Goal: Task Accomplishment & Management: Use online tool/utility

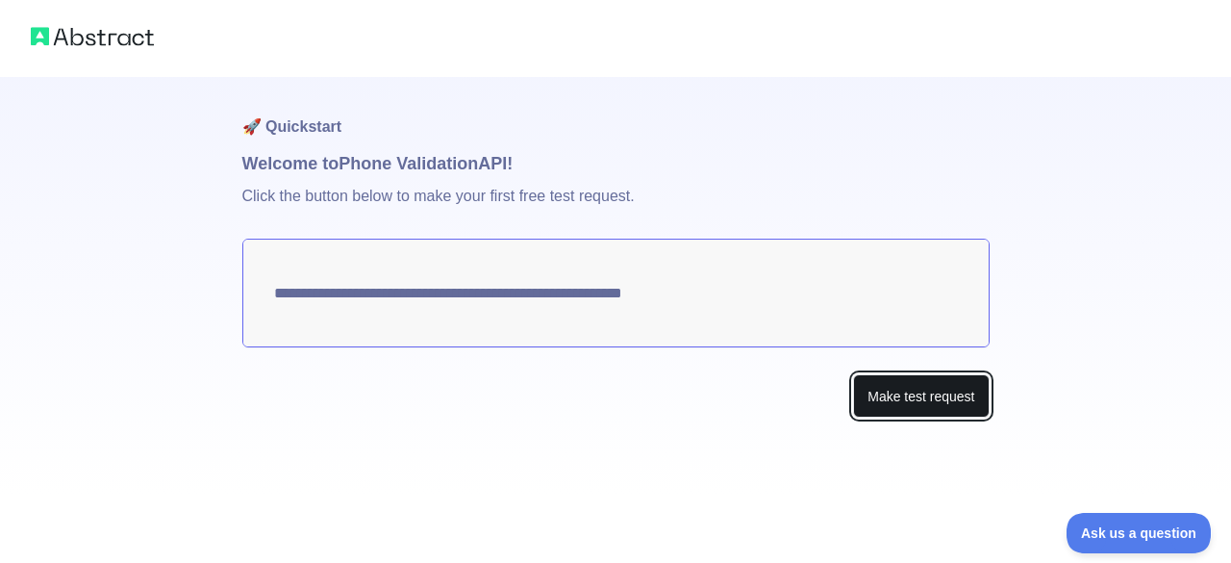
click at [893, 407] on button "Make test request" at bounding box center [921, 395] width 136 height 43
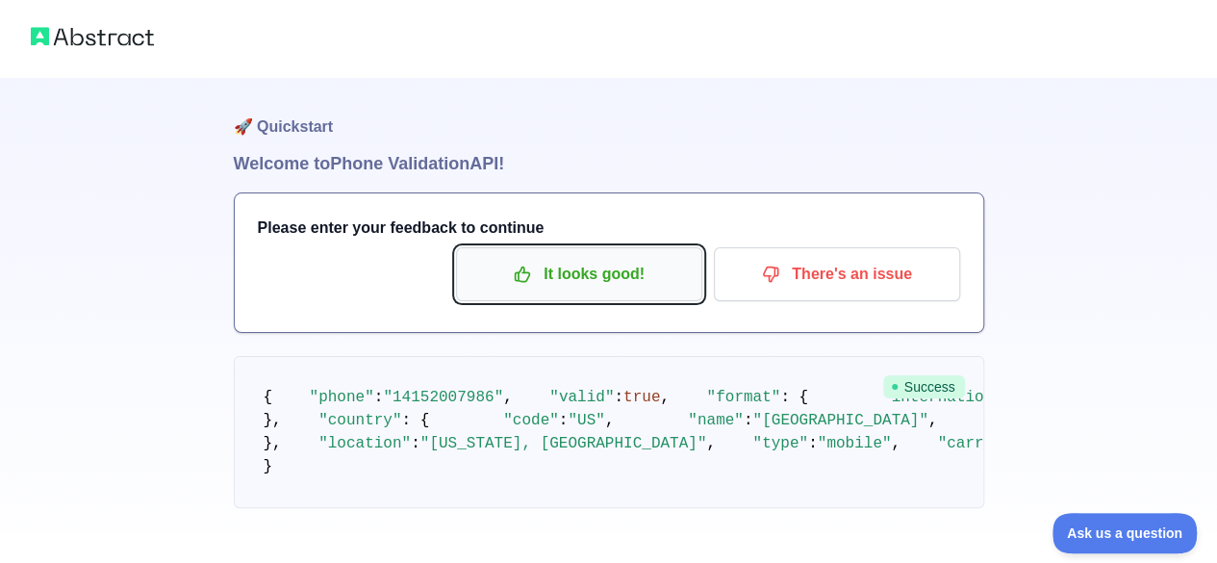
click at [592, 284] on p "It looks good!" at bounding box center [578, 274] width 217 height 33
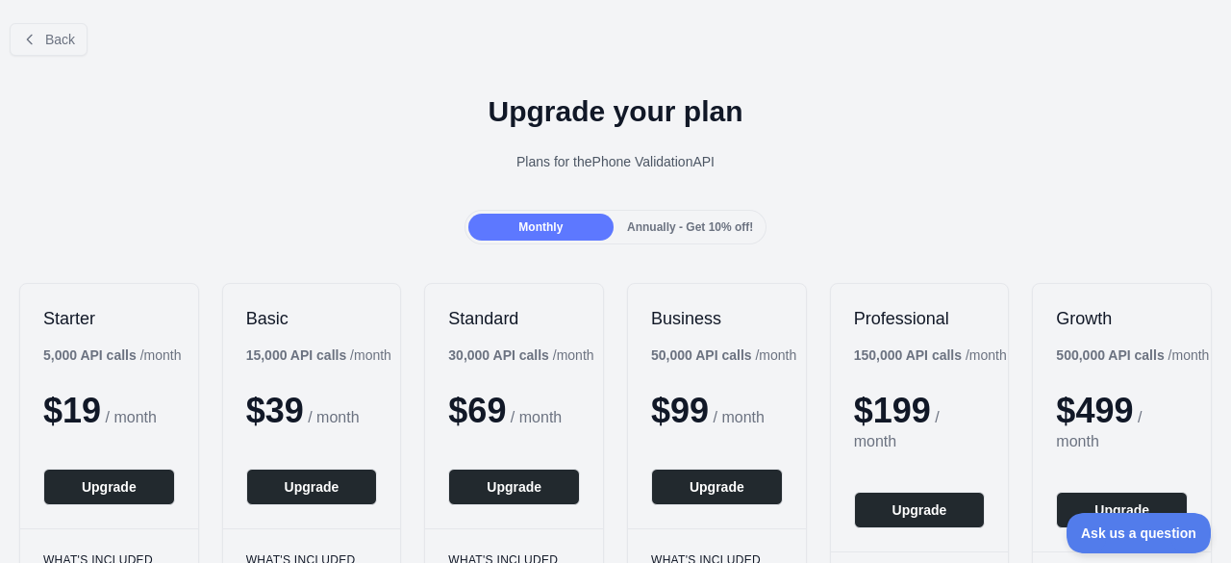
scroll to position [2, 0]
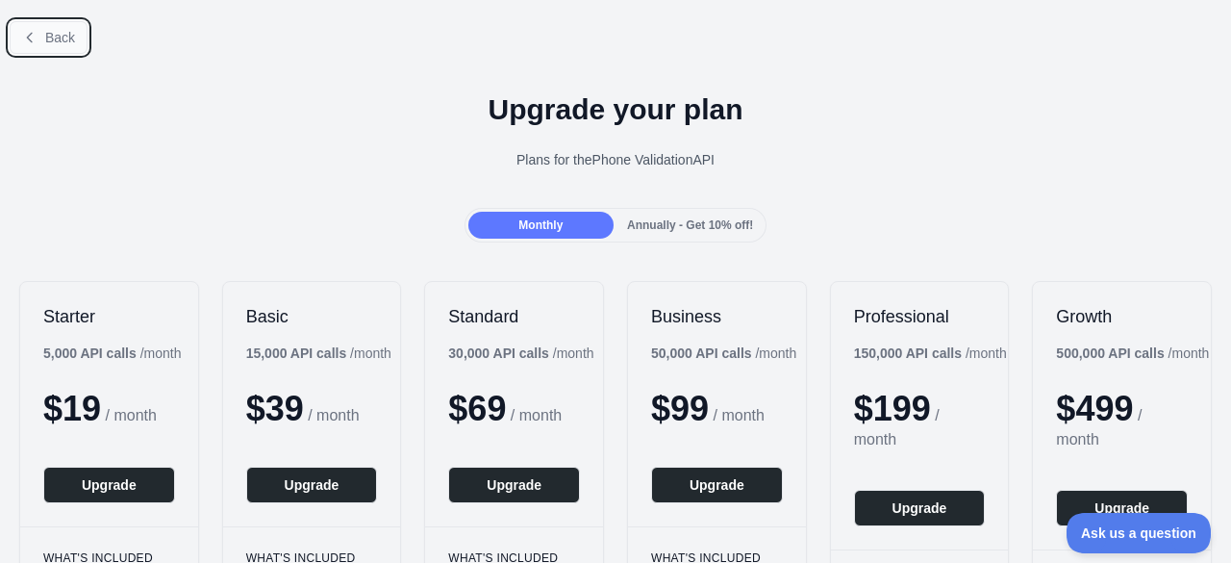
click at [69, 30] on span "Back" at bounding box center [60, 37] width 30 height 15
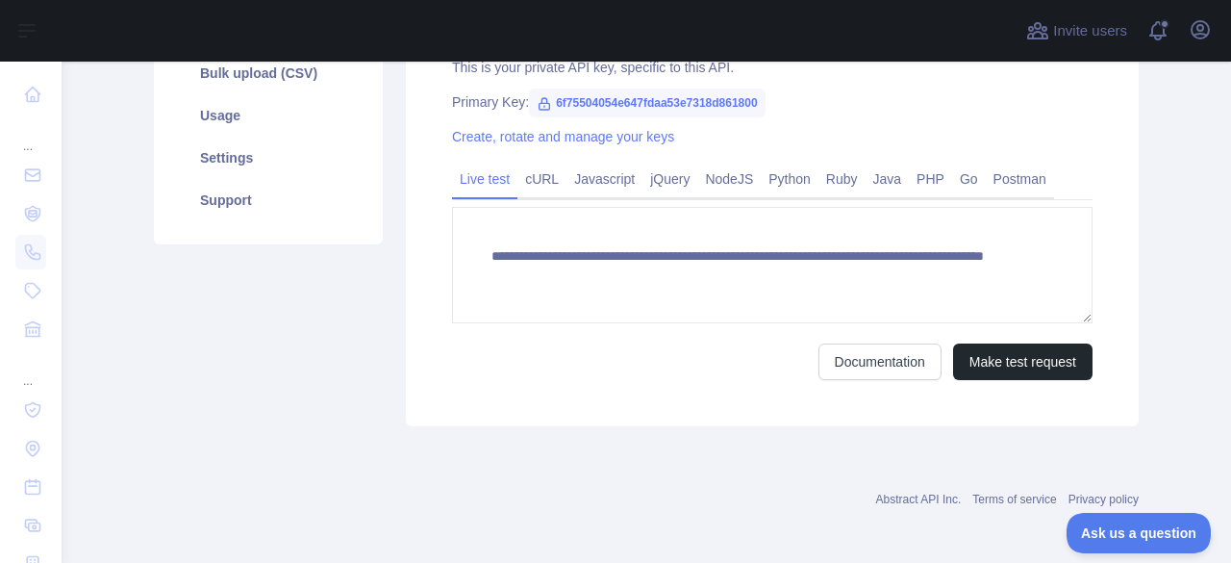
scroll to position [348, 0]
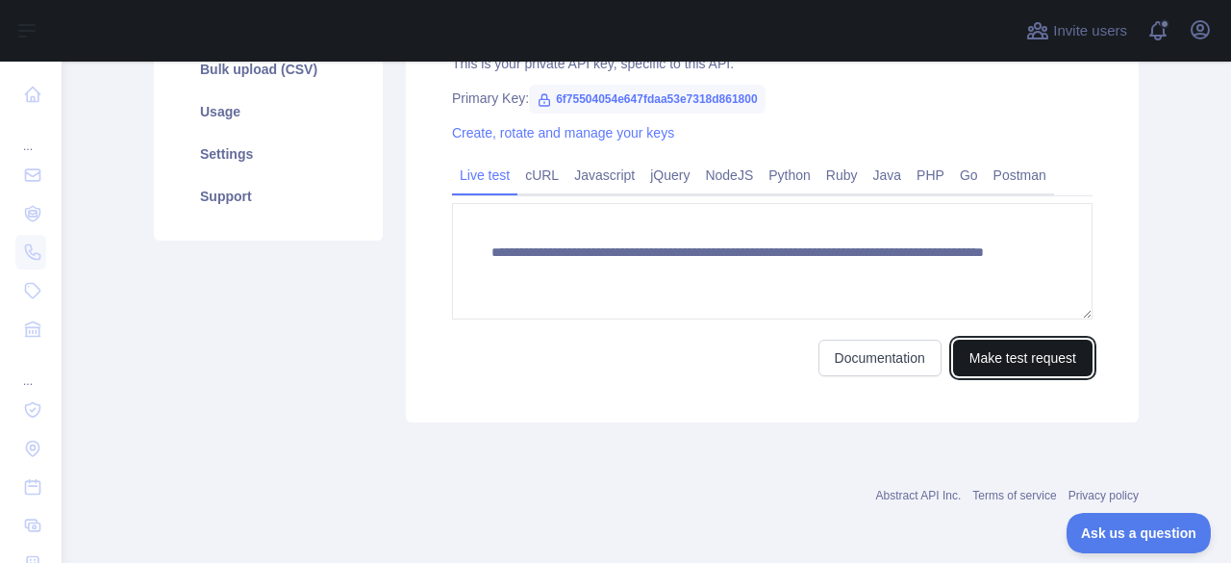
click at [977, 356] on button "Make test request" at bounding box center [1022, 358] width 139 height 37
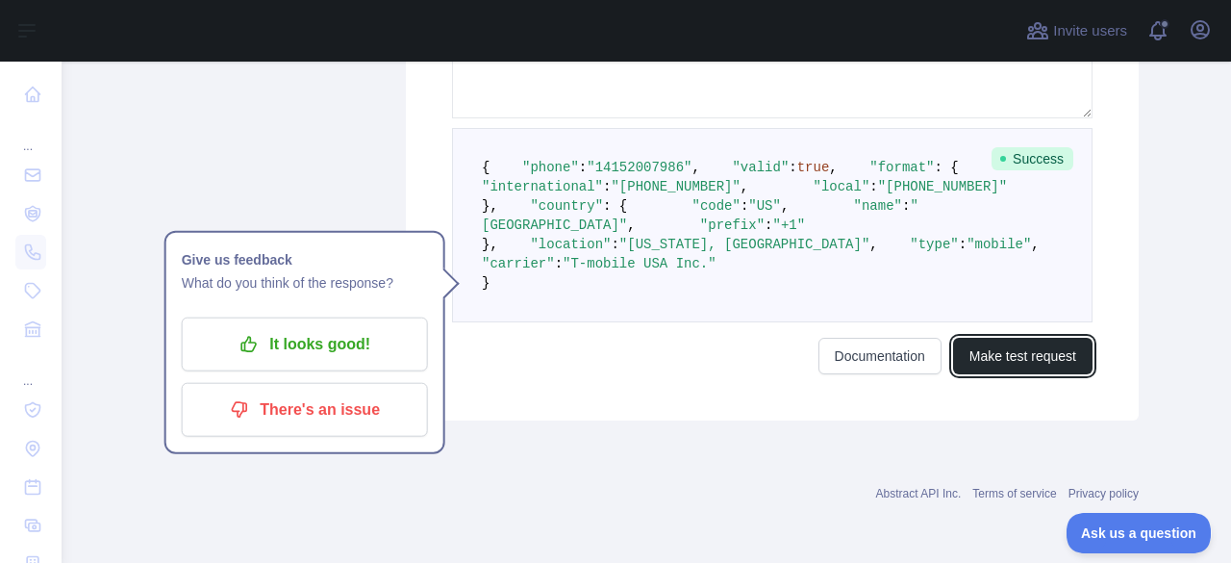
scroll to position [718, 0]
click at [198, 484] on div "Abstract API Inc. Terms of service Privacy policy" at bounding box center [646, 481] width 985 height 69
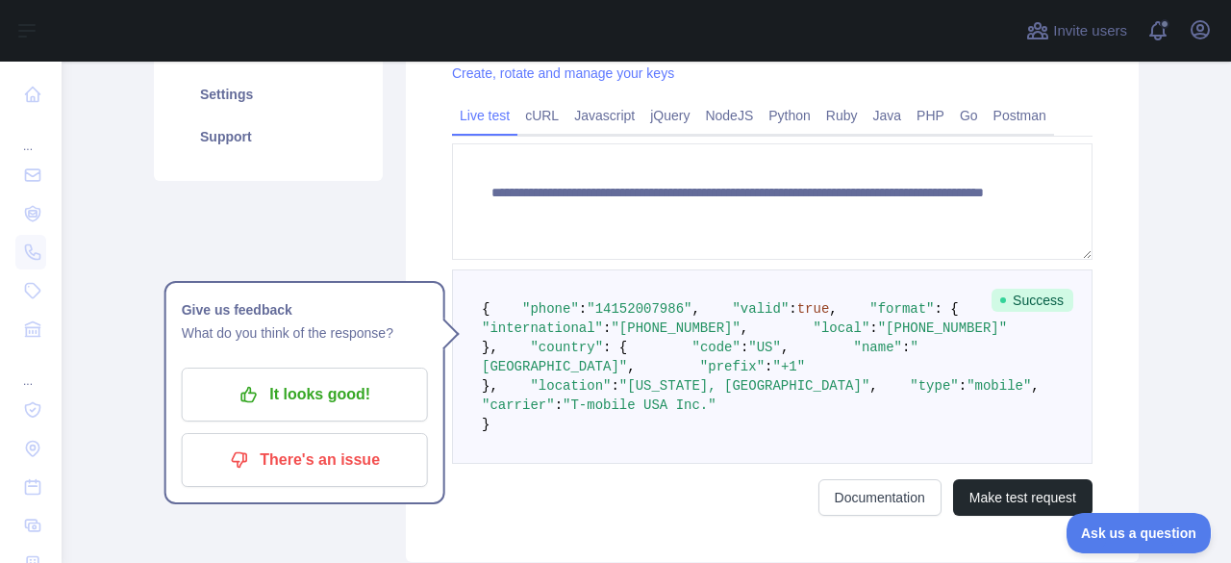
scroll to position [407, 0]
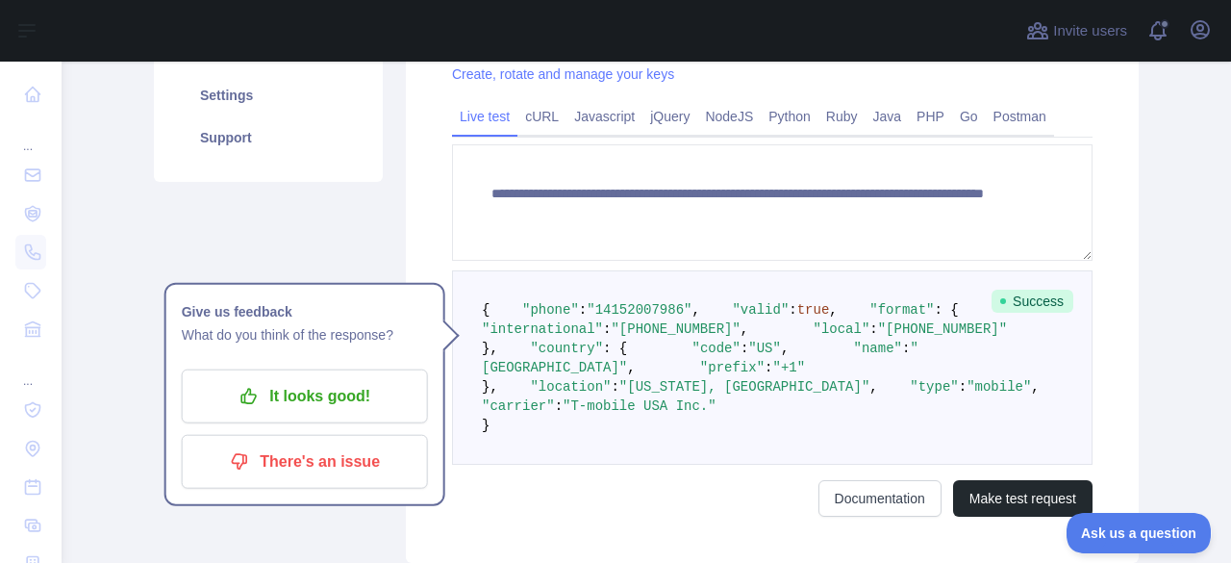
click at [271, 232] on div "Pricing Try it out Documentation Integrations New Bulk upload (CSV) Usage Setti…" at bounding box center [268, 180] width 252 height 766
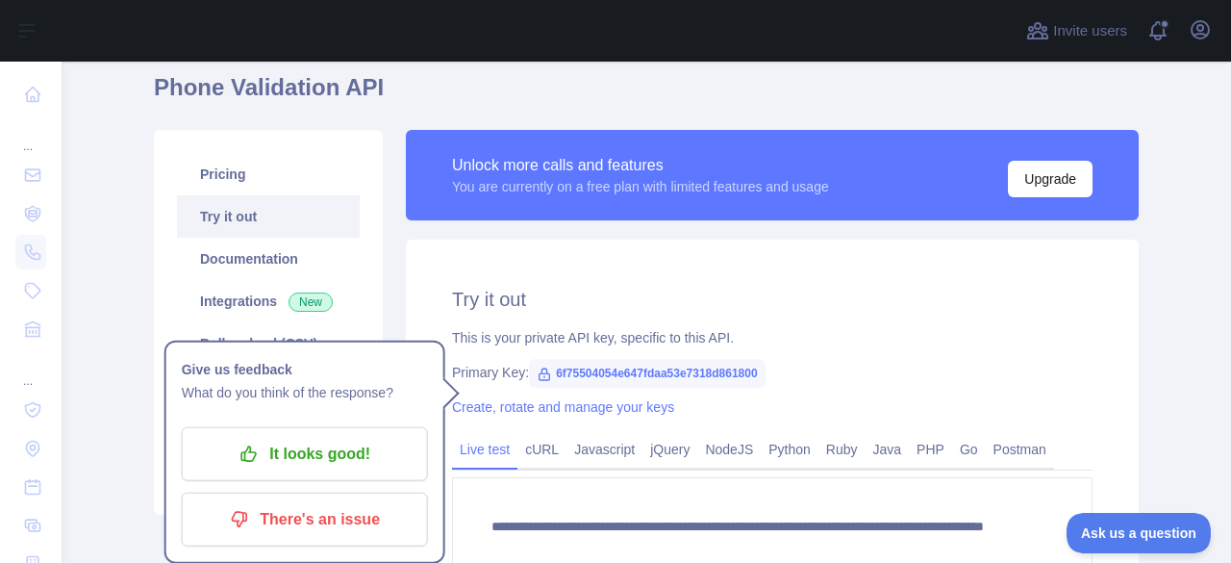
scroll to position [0, 0]
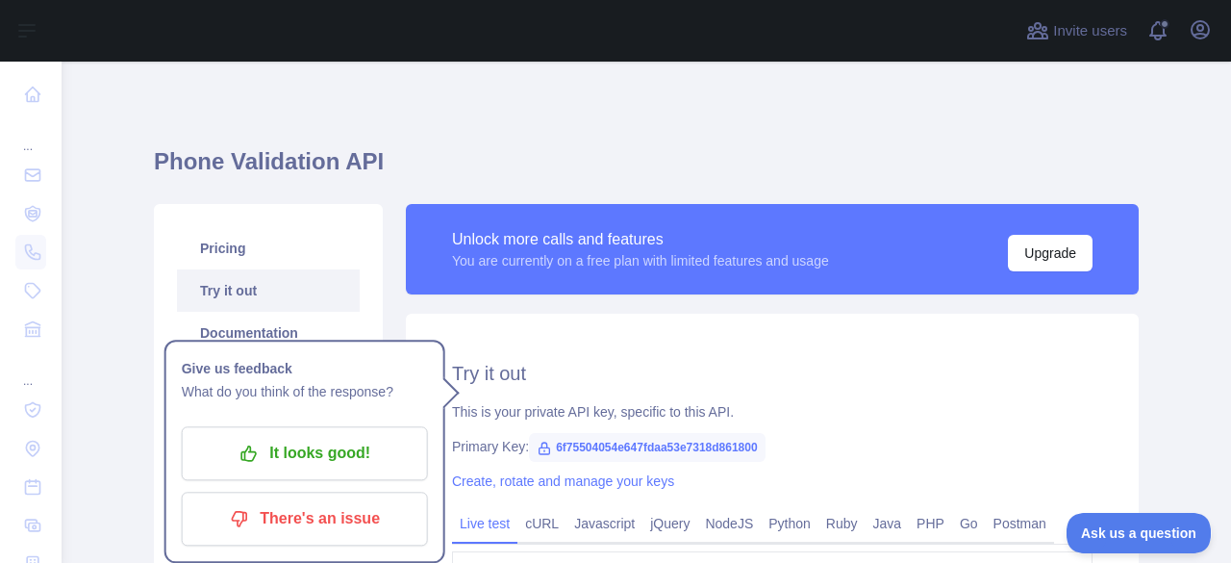
click at [337, 124] on div "**********" at bounding box center [646, 552] width 985 height 889
drag, startPoint x: 544, startPoint y: 440, endPoint x: 750, endPoint y: 439, distance: 205.8
click at [750, 439] on span "6f75504054e647fdaa53e7318d861800" at bounding box center [647, 447] width 237 height 29
copy span "6f75504054e647fdaa53e7318d861800"
